Goal: Information Seeking & Learning: Find specific fact

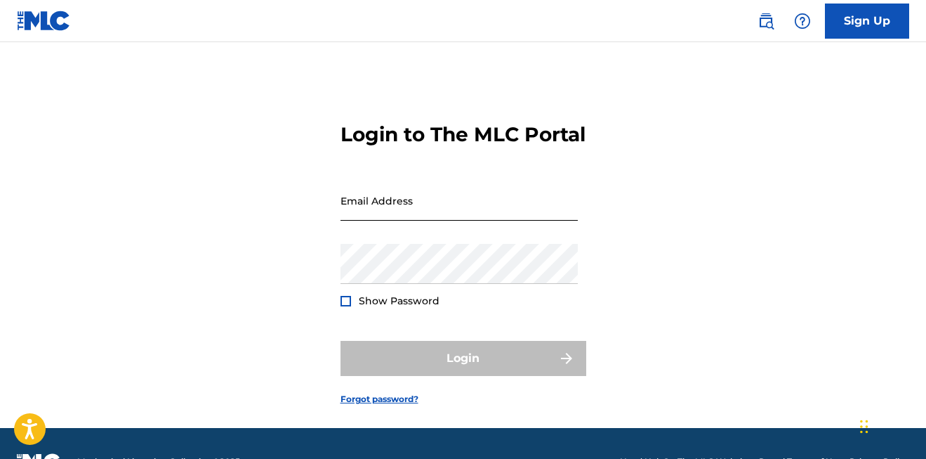
click at [409, 220] on input "Email Address" at bounding box center [459, 200] width 237 height 40
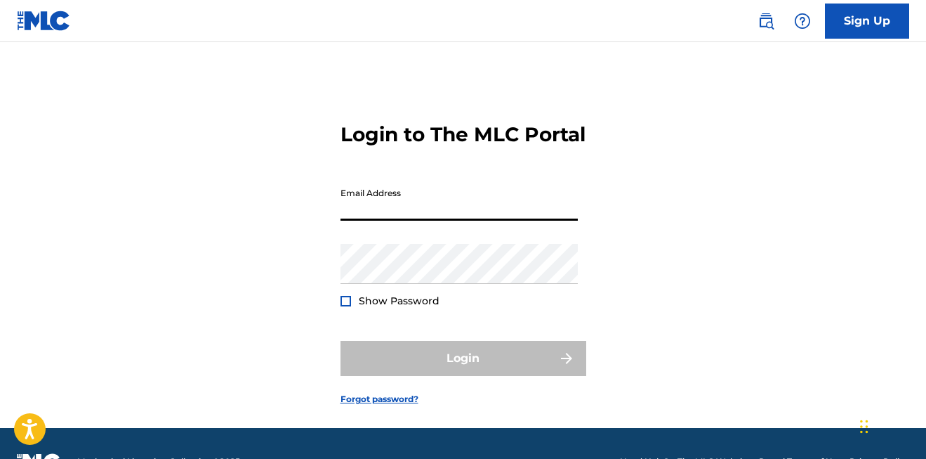
type input "[PERSON_NAME][EMAIL_ADDRESS][PERSON_NAME][DOMAIN_NAME]"
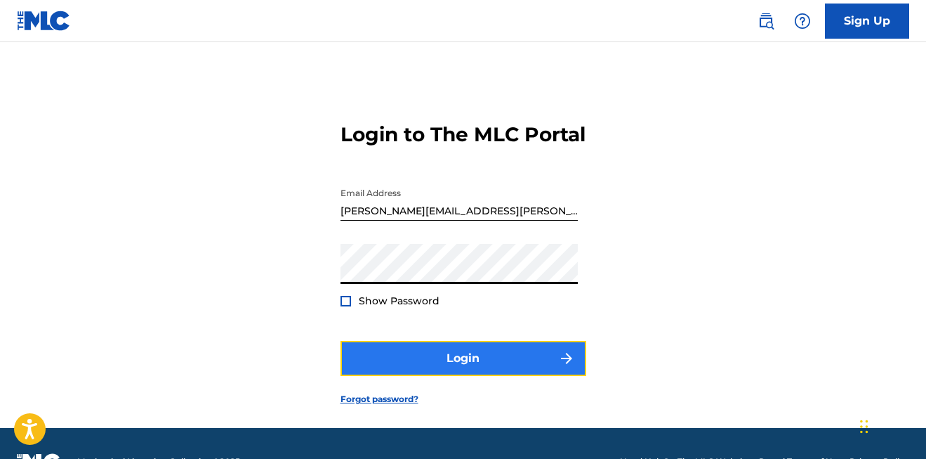
click at [379, 369] on button "Login" at bounding box center [464, 358] width 246 height 35
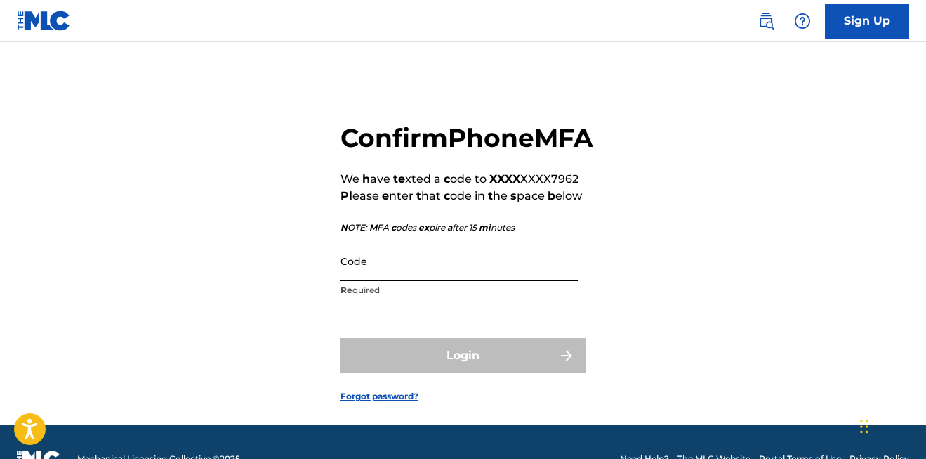
click at [444, 281] on input "Code" at bounding box center [459, 261] width 237 height 40
type input "696963"
click at [341, 338] on button "Login" at bounding box center [464, 355] width 246 height 35
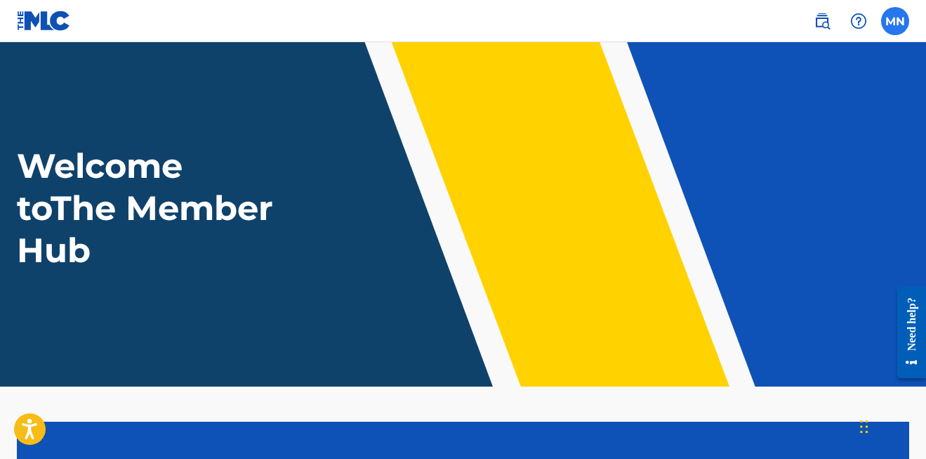
click at [890, 25] on label at bounding box center [895, 21] width 28 height 28
click at [895, 21] on input "MN Mi chael Ni [PERSON_NAME] [PERSON_NAME] .[PERSON_NAME][EMAIL_ADDRESS][DOMAIN…" at bounding box center [895, 21] width 0 height 0
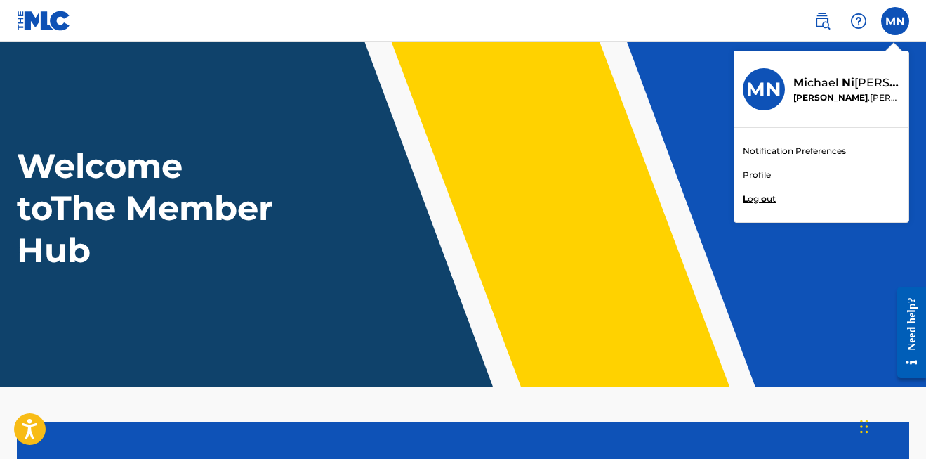
click at [891, 7] on div "MN MN Mi chael Ni [PERSON_NAME] [PERSON_NAME] .[PERSON_NAME][EMAIL_ADDRESS][DOM…" at bounding box center [895, 21] width 28 height 28
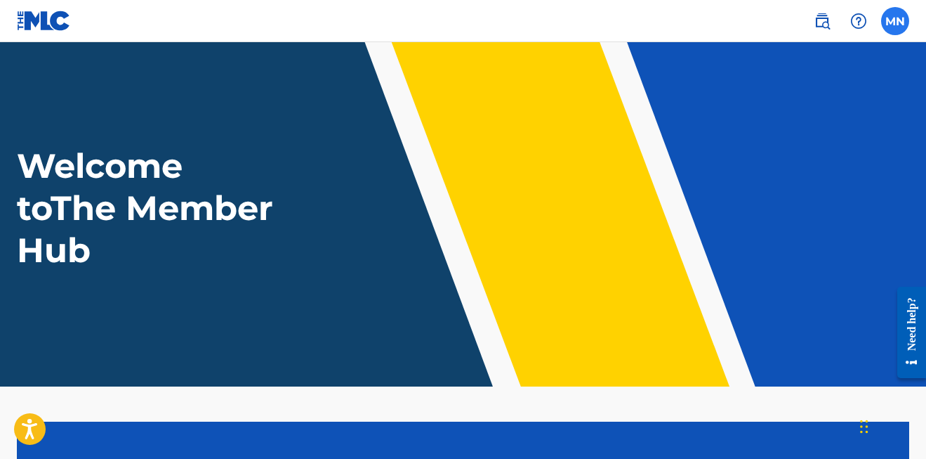
click at [891, 7] on label at bounding box center [895, 21] width 28 height 28
click at [895, 21] on input "MN Mi chael Ni [PERSON_NAME] [PERSON_NAME] .[PERSON_NAME][EMAIL_ADDRESS][DOMAIN…" at bounding box center [895, 21] width 0 height 0
click at [894, 25] on div "MN MN Mi chael Ni [PERSON_NAME] [PERSON_NAME] .[PERSON_NAME][EMAIL_ADDRESS][DOM…" at bounding box center [895, 21] width 28 height 28
click at [823, 21] on img at bounding box center [822, 21] width 17 height 17
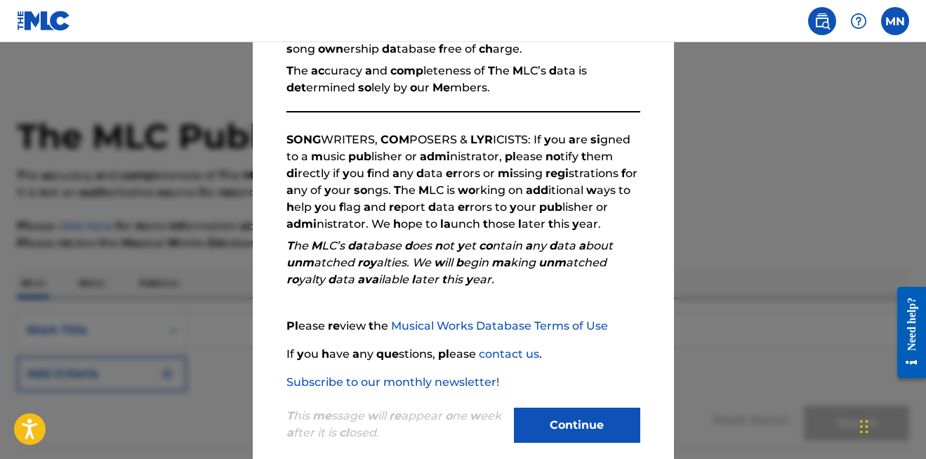
scroll to position [184, 0]
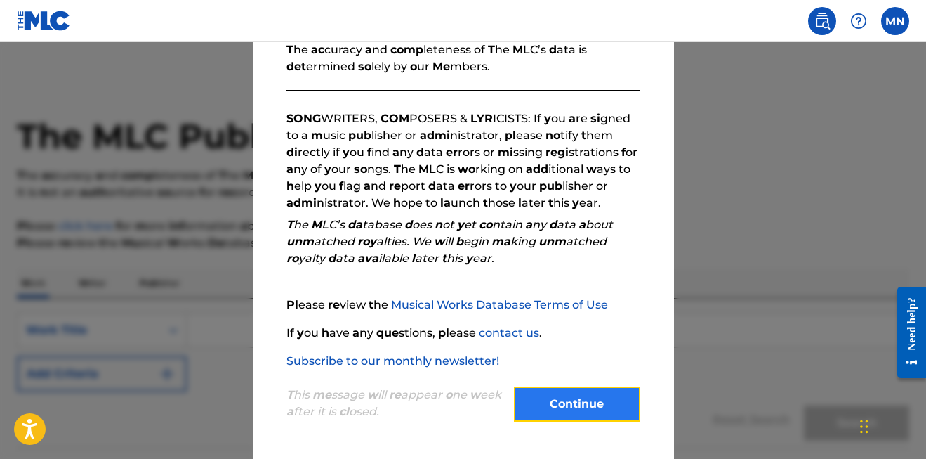
click at [581, 414] on button "Continue" at bounding box center [577, 403] width 126 height 35
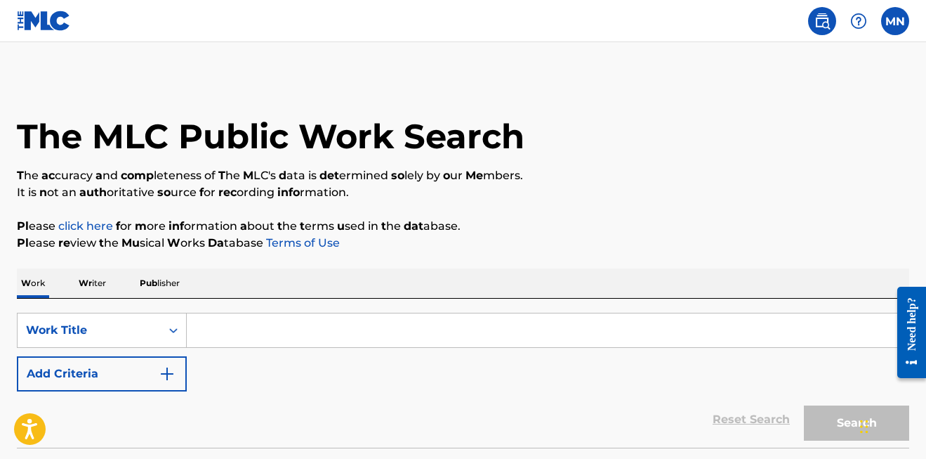
click at [150, 287] on span "Pub" at bounding box center [149, 282] width 18 height 11
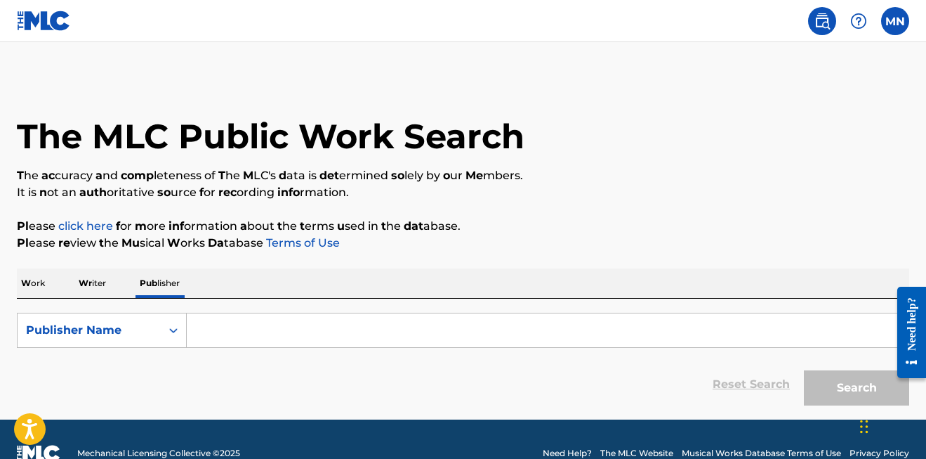
click at [250, 330] on input "Search Form" at bounding box center [548, 330] width 722 height 34
type input "l"
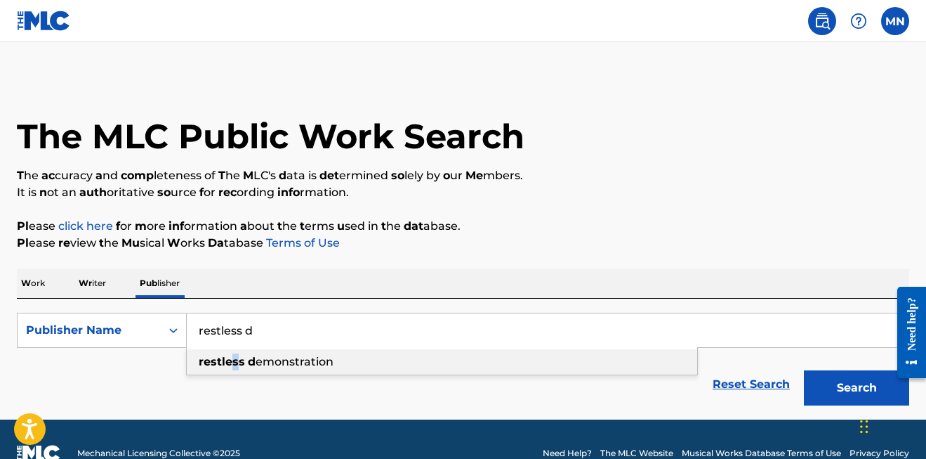
click at [235, 362] on strong "restless" at bounding box center [222, 361] width 46 height 13
type input "restless demonstration"
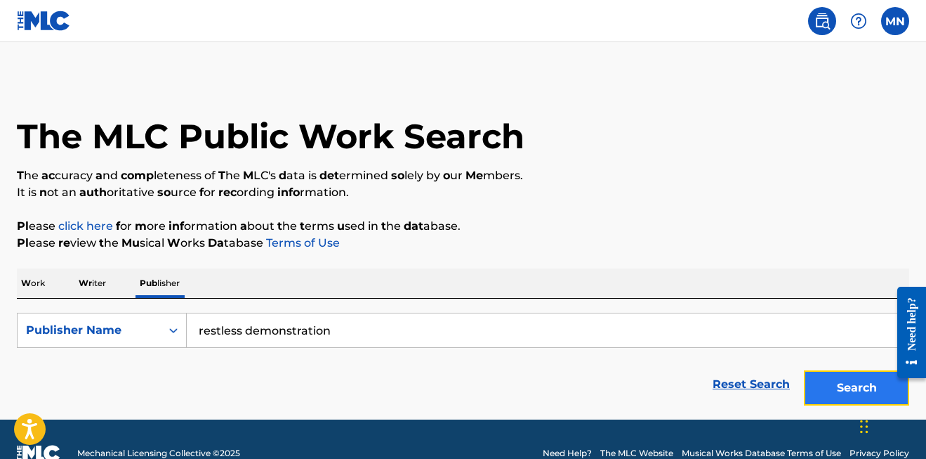
click at [841, 391] on button "Search" at bounding box center [856, 387] width 105 height 35
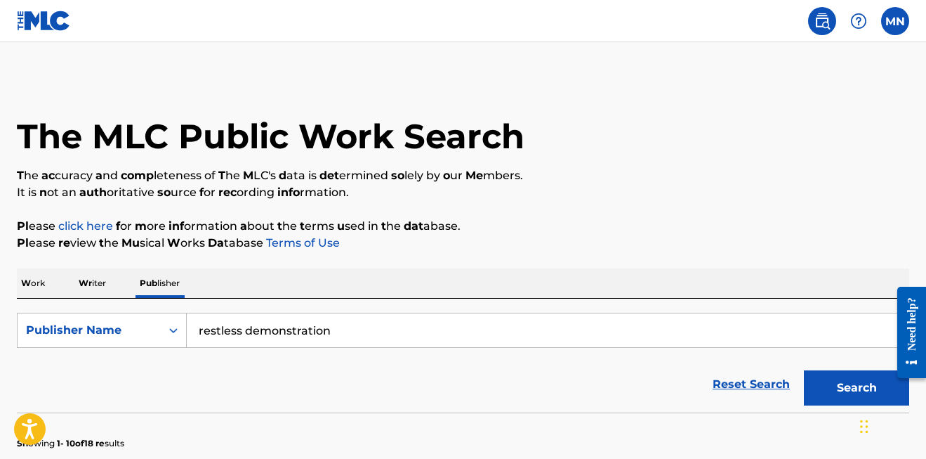
click at [89, 282] on span "Wr" at bounding box center [85, 282] width 13 height 11
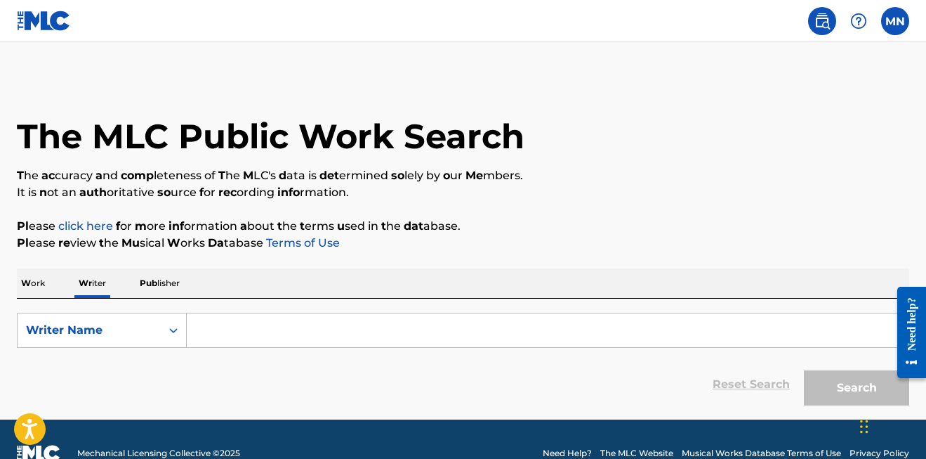
click at [272, 339] on input "Search Form" at bounding box center [548, 330] width 722 height 34
type input "i"
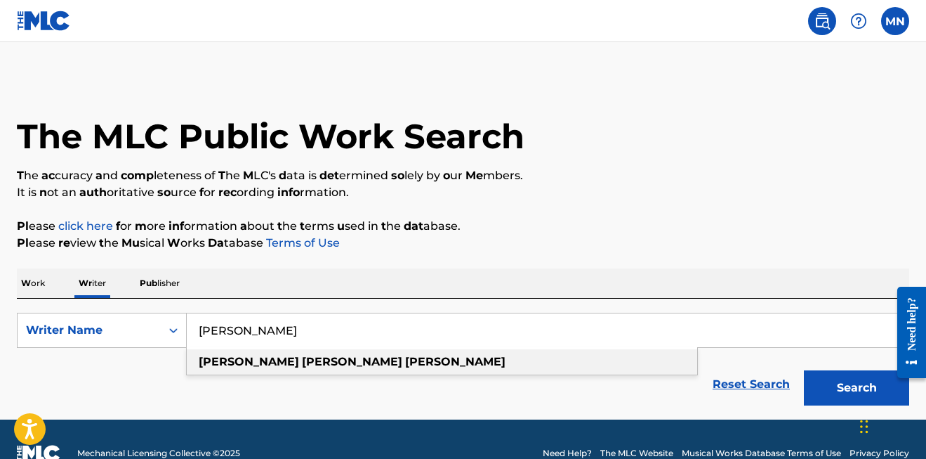
type input "[PERSON_NAME]"
click at [302, 367] on strong "[PERSON_NAME]" at bounding box center [352, 361] width 100 height 13
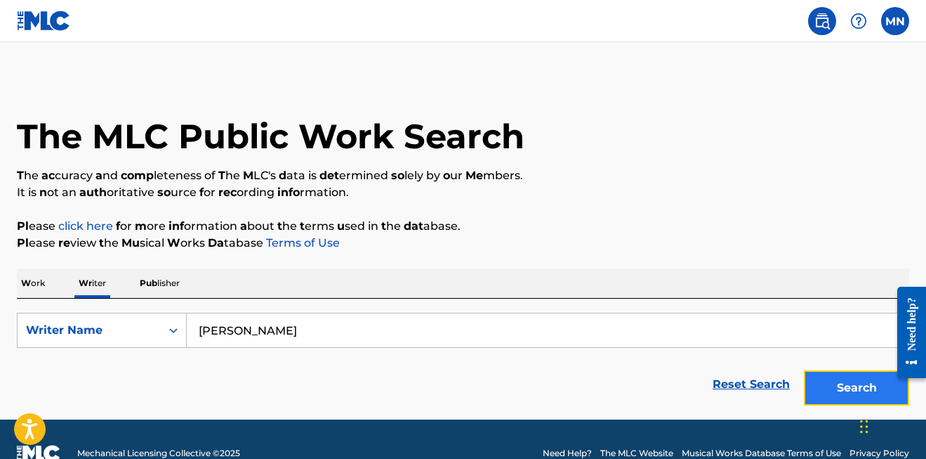
click at [845, 388] on button "Search" at bounding box center [856, 387] width 105 height 35
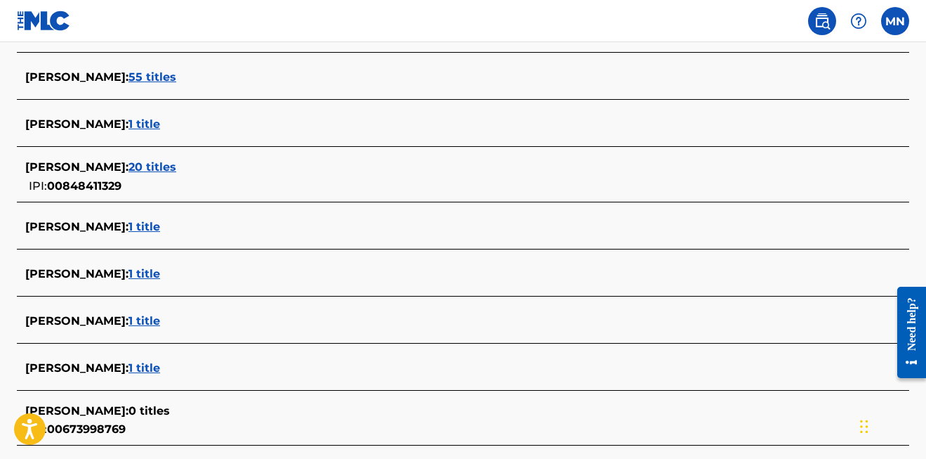
scroll to position [425, 0]
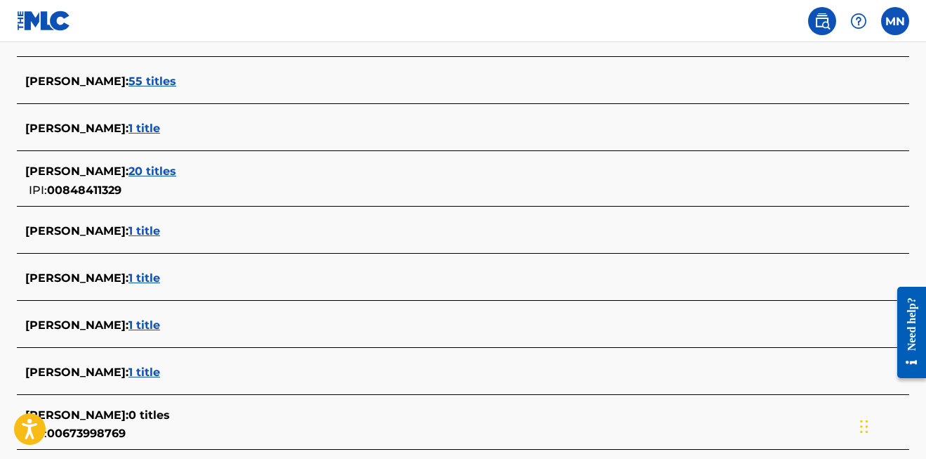
click at [176, 88] on span "55 titles" at bounding box center [153, 80] width 48 height 13
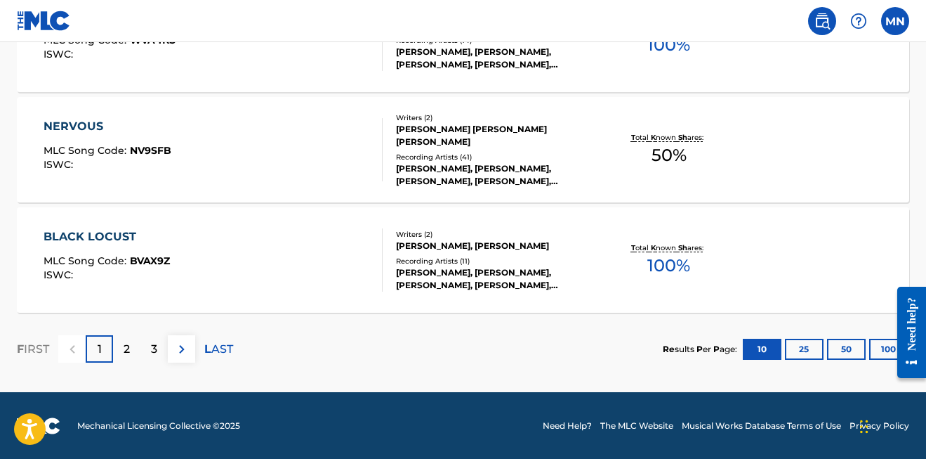
scroll to position [1260, 0]
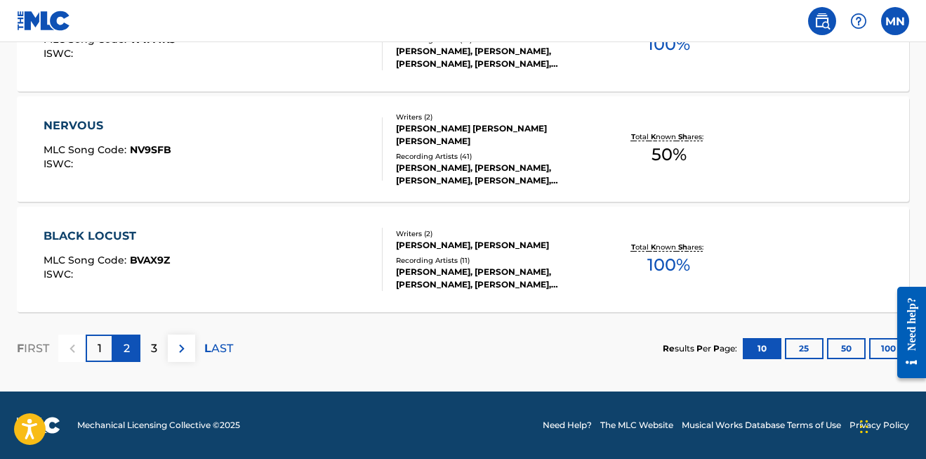
click at [125, 349] on p "2" at bounding box center [127, 348] width 6 height 17
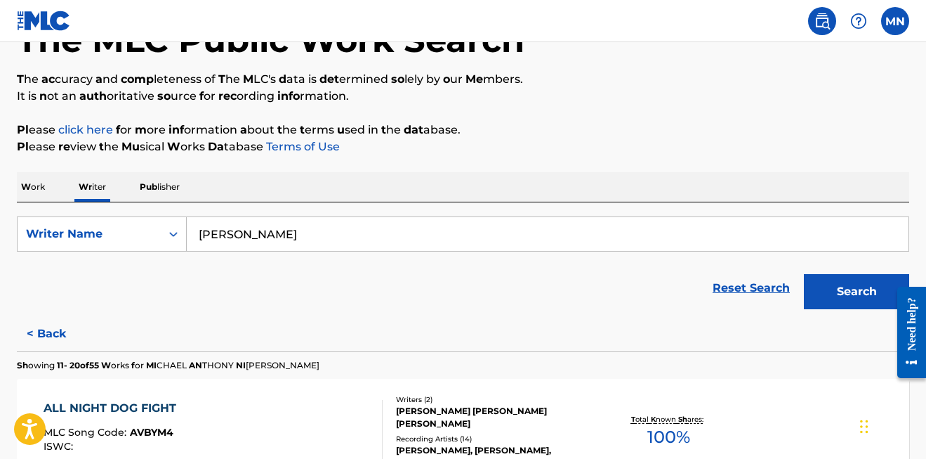
scroll to position [0, 0]
